Goal: Download file/media

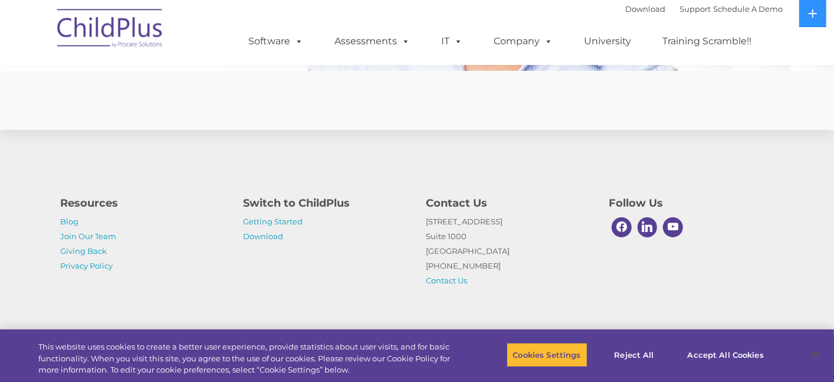
scroll to position [2940, 0]
click at [273, 240] on link "Download" at bounding box center [263, 235] width 40 height 9
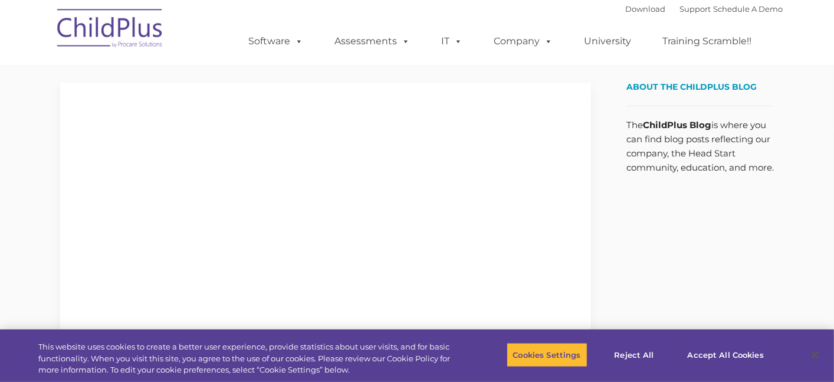
type input ""
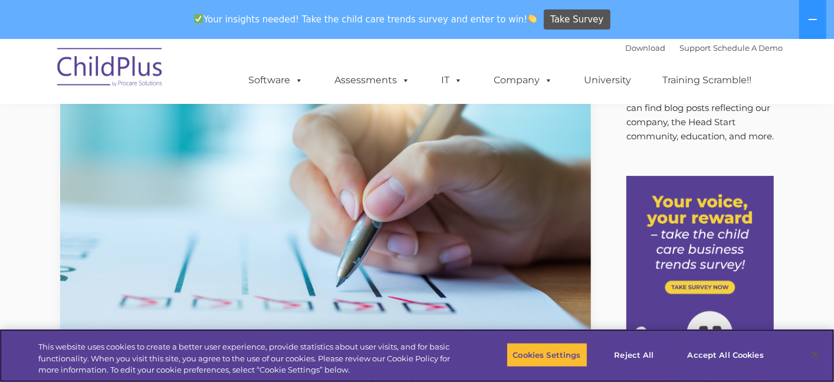
scroll to position [77, 0]
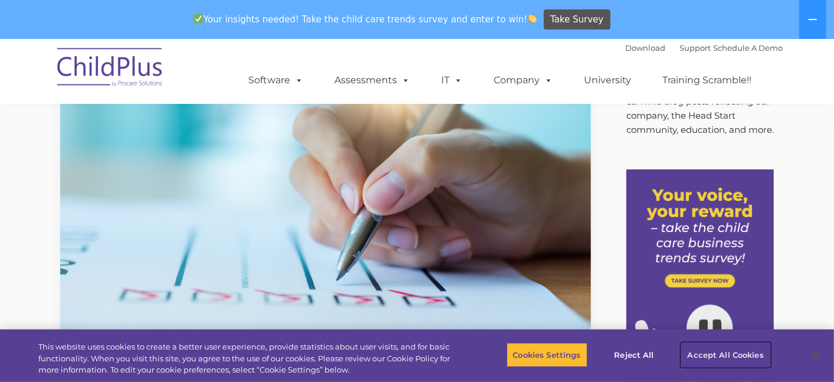
click at [695, 351] on button "Accept All Cookies" at bounding box center [725, 354] width 89 height 25
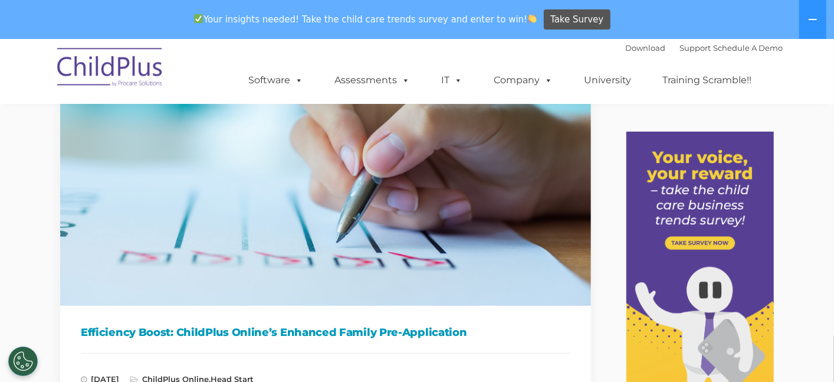
scroll to position [0, 0]
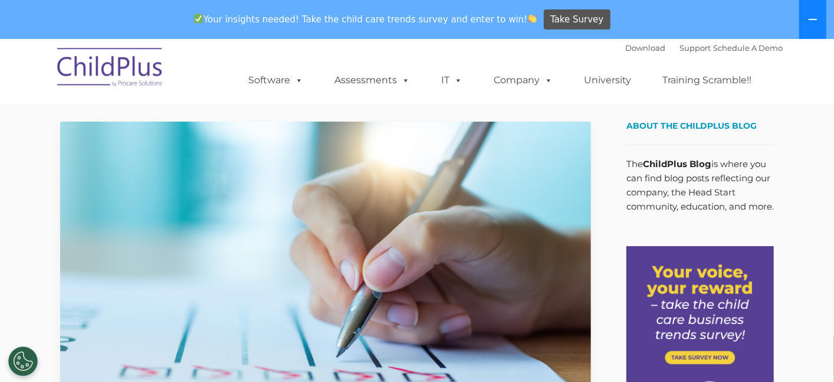
click at [812, 11] on button at bounding box center [812, 19] width 27 height 39
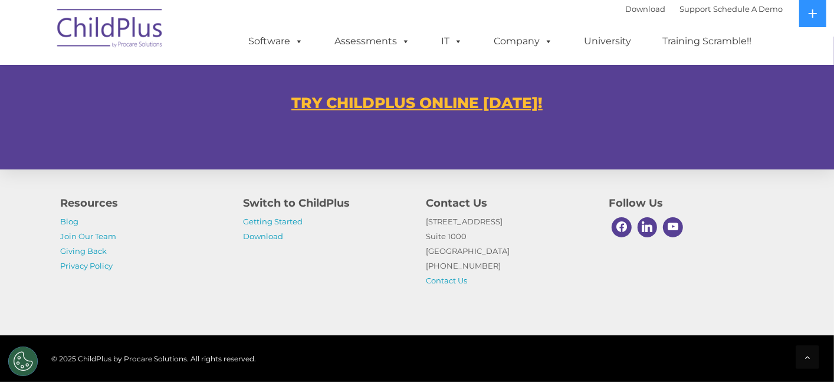
scroll to position [797, 0]
